Goal: Find specific page/section: Find specific page/section

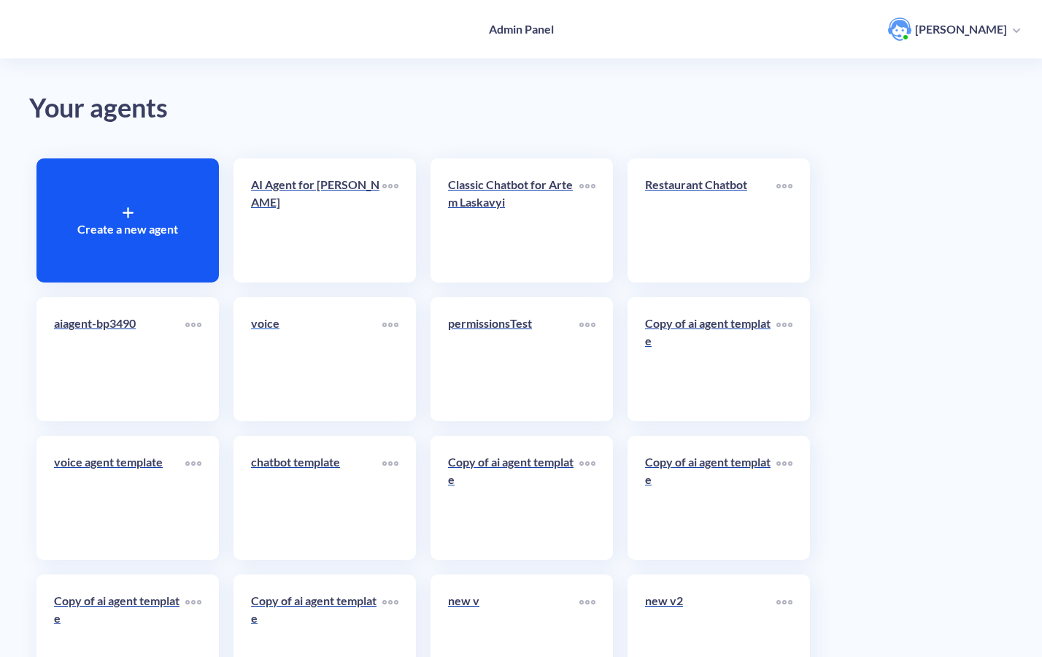
click at [316, 368] on link "voice" at bounding box center [316, 359] width 131 height 89
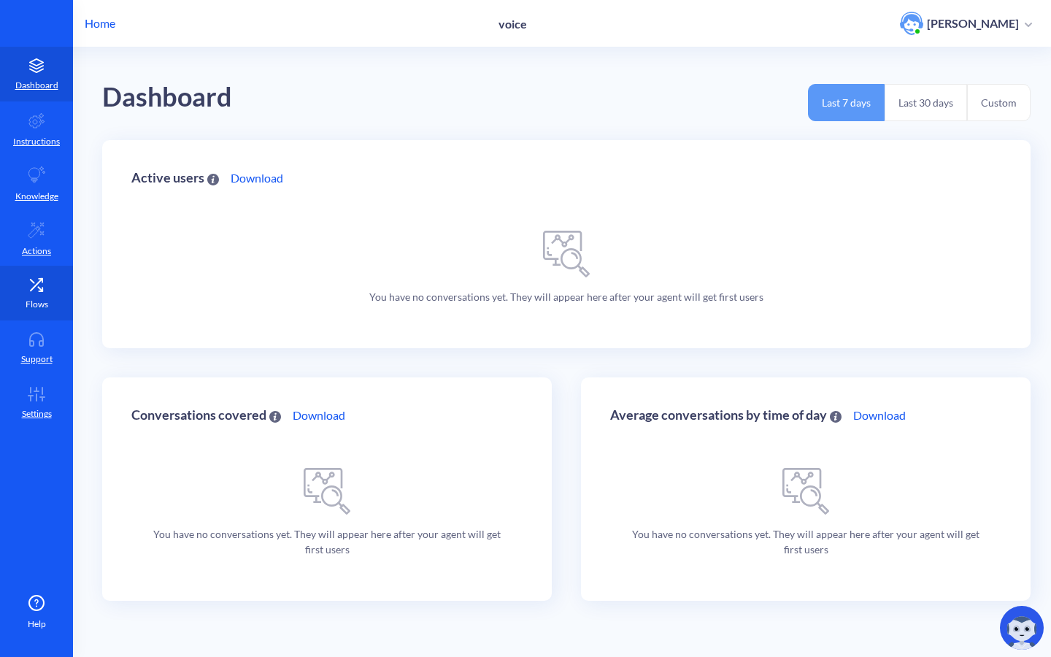
click at [33, 289] on icon at bounding box center [37, 284] width 12 height 12
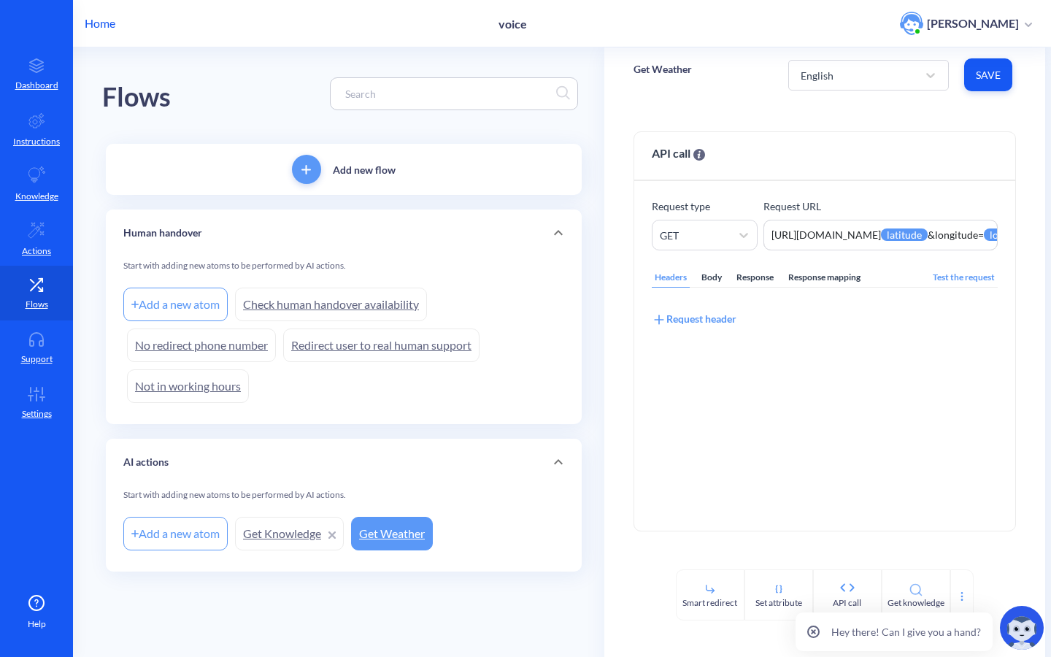
click at [314, 312] on link "Check human handover availability" at bounding box center [331, 305] width 192 height 34
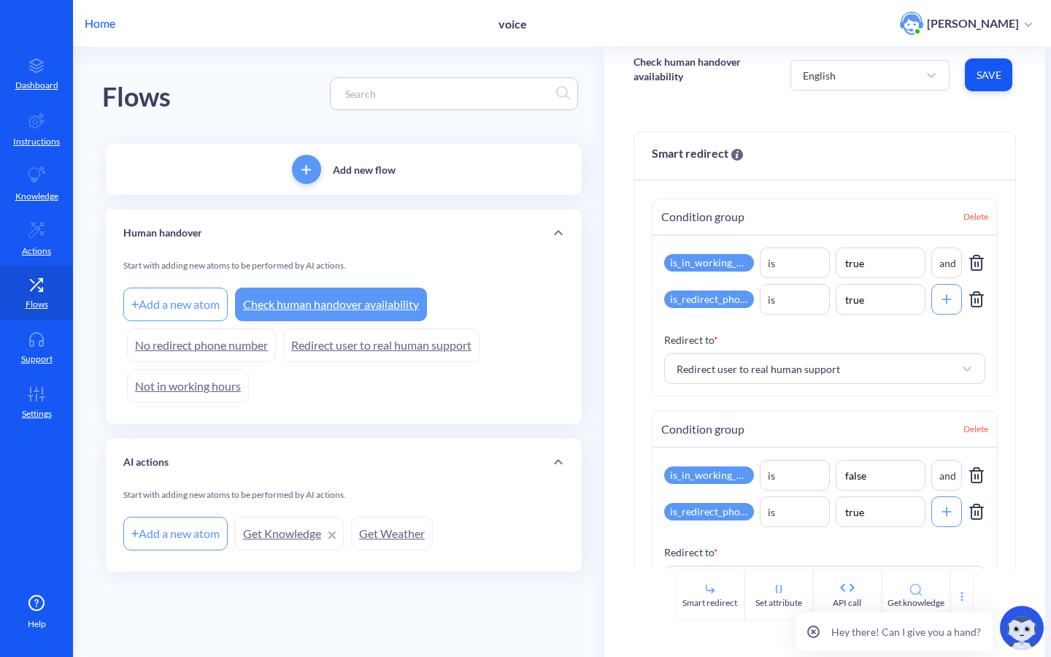
click at [182, 375] on link "Not in working hours" at bounding box center [188, 386] width 122 height 34
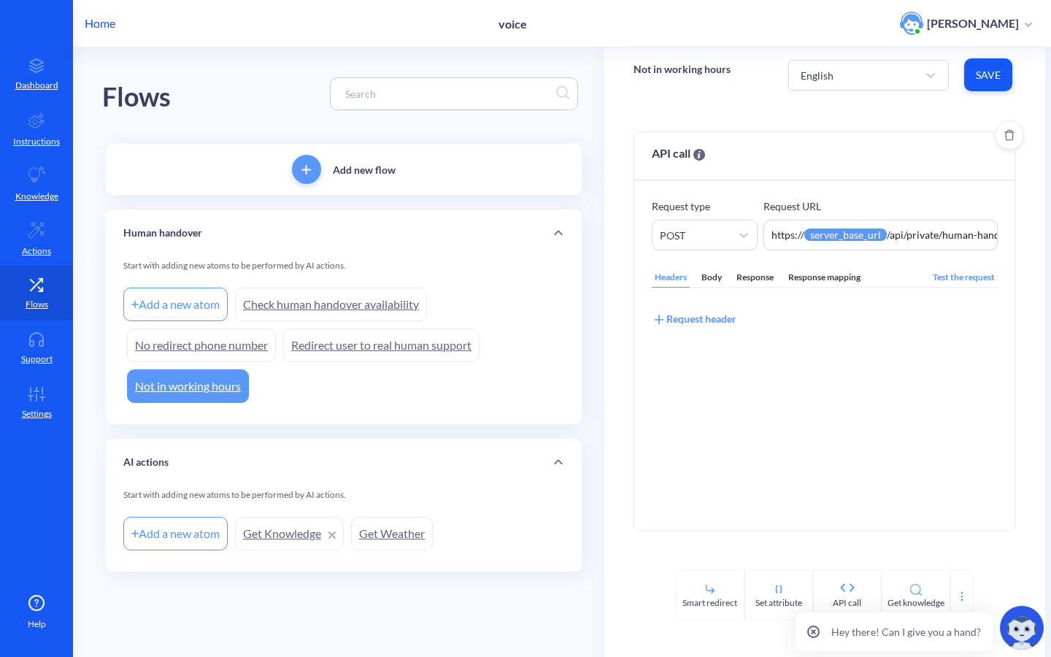
click at [720, 282] on div "Body" at bounding box center [711, 278] width 26 height 20
